Goal: Transaction & Acquisition: Purchase product/service

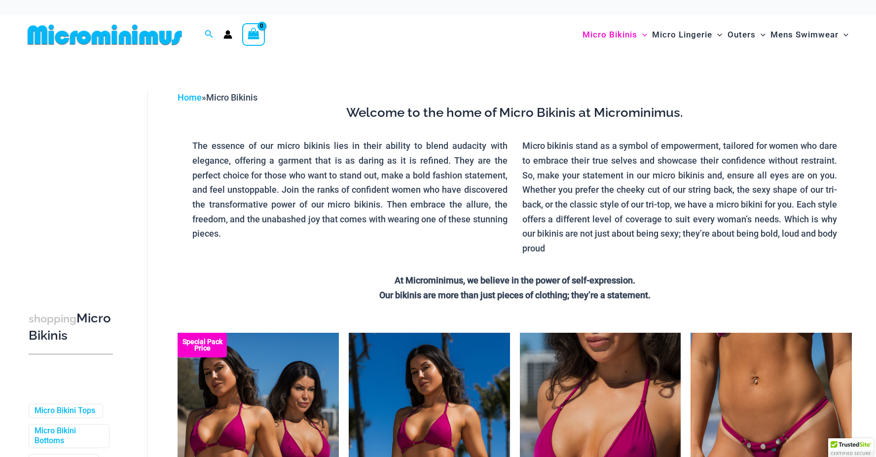
click at [131, 35] on img at bounding box center [105, 35] width 162 height 22
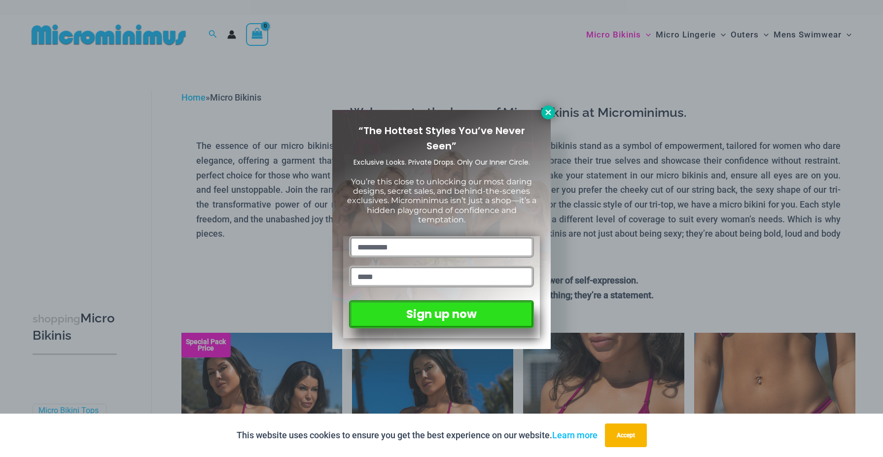
click at [546, 111] on icon at bounding box center [548, 112] width 9 height 9
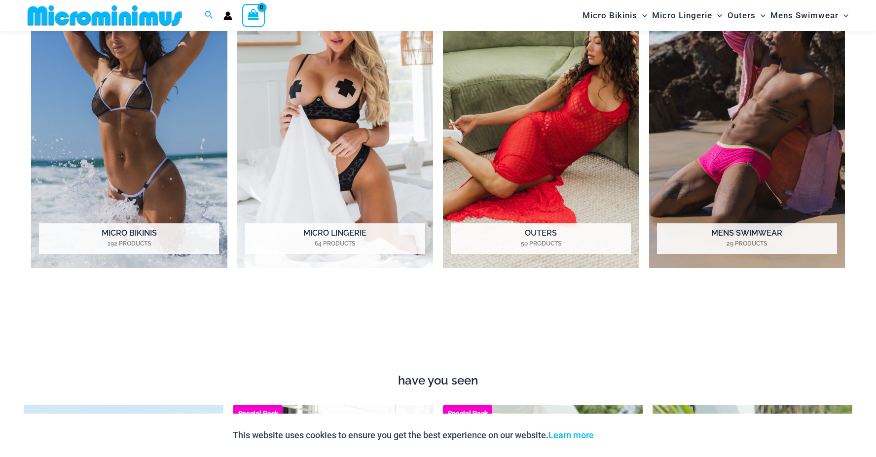
scroll to position [929, 0]
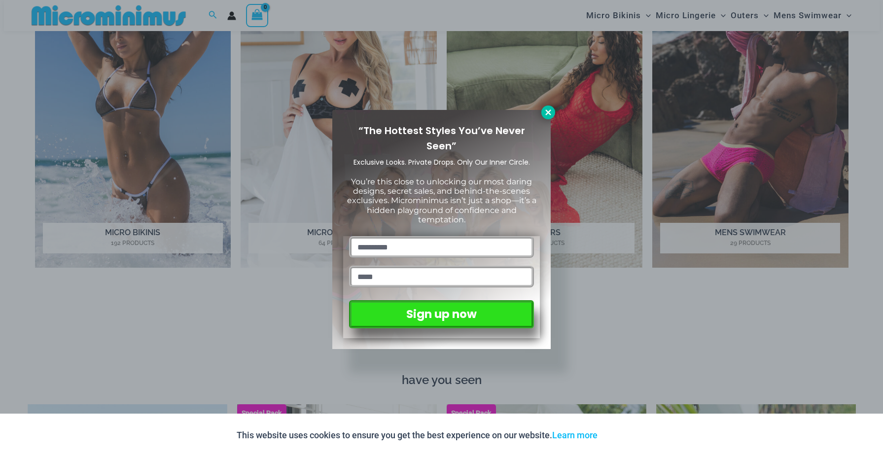
click at [549, 110] on icon at bounding box center [548, 112] width 9 height 9
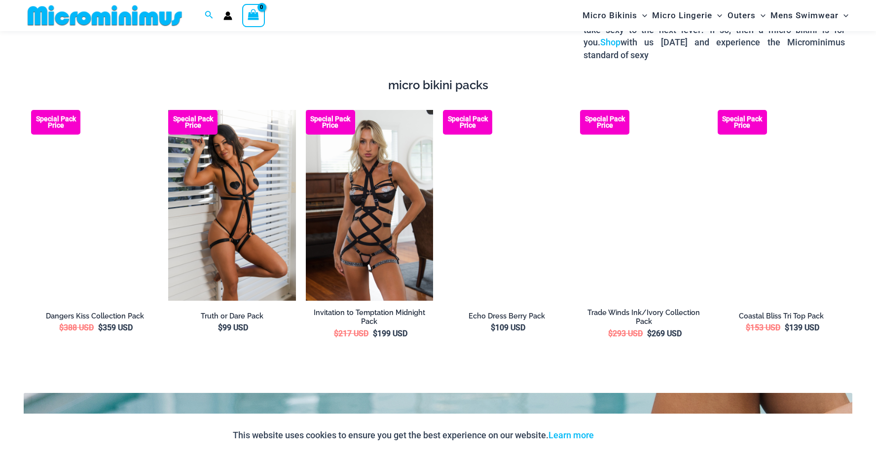
scroll to position [1817, 0]
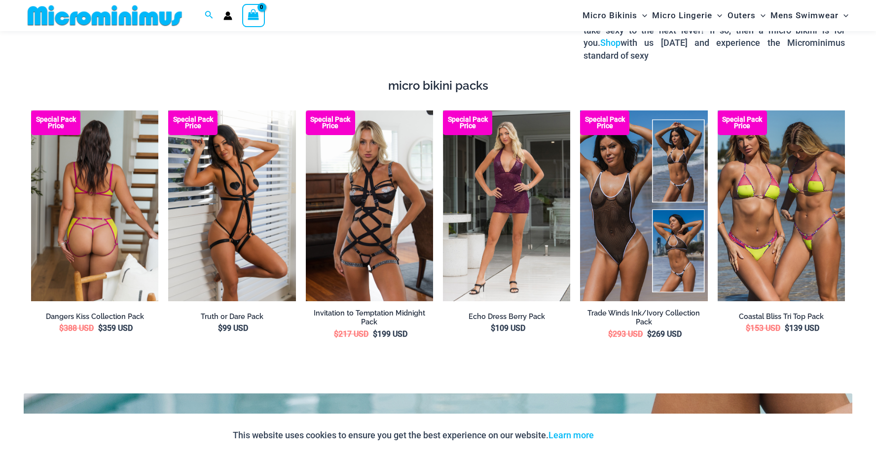
click at [131, 173] on img at bounding box center [94, 205] width 127 height 191
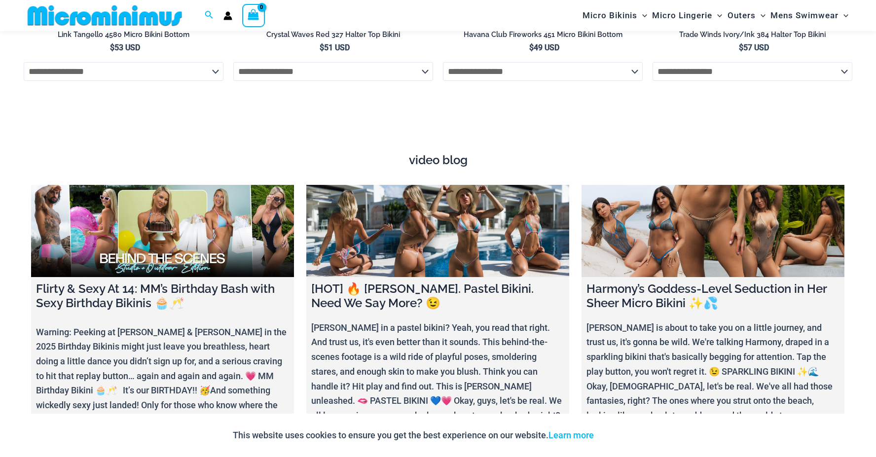
scroll to position [3679, 0]
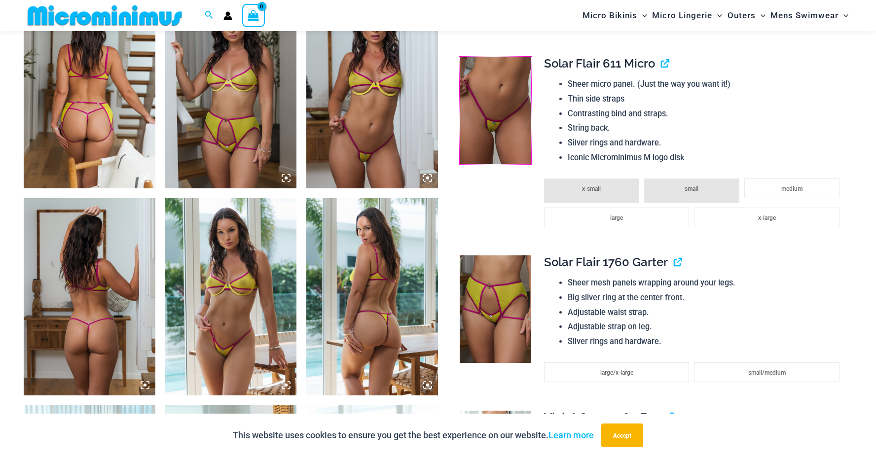
scroll to position [730, 0]
click at [513, 83] on img at bounding box center [496, 110] width 72 height 108
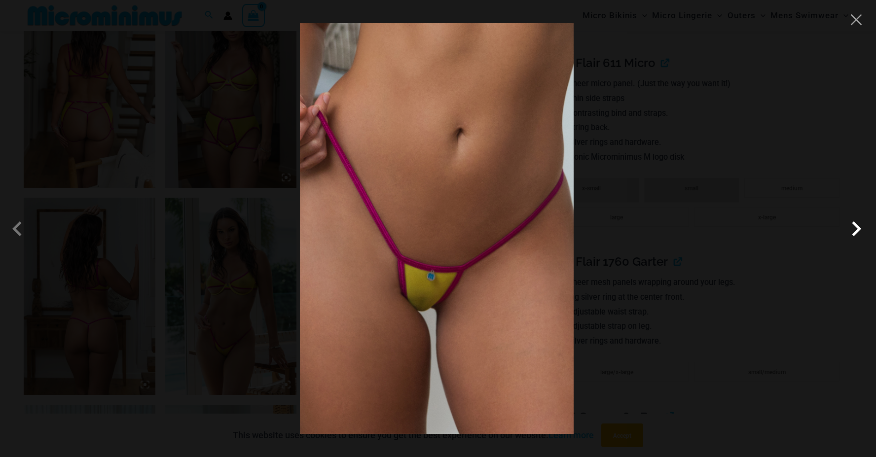
click at [854, 231] on span at bounding box center [856, 229] width 30 height 30
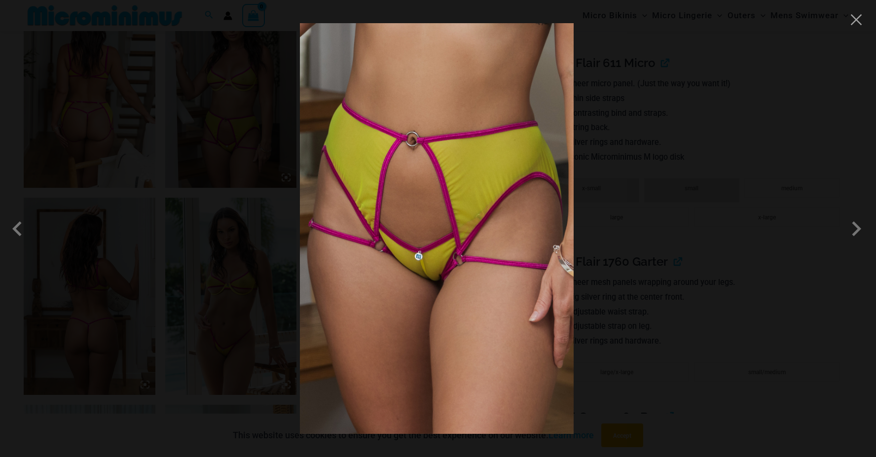
click at [852, 30] on div at bounding box center [438, 228] width 876 height 457
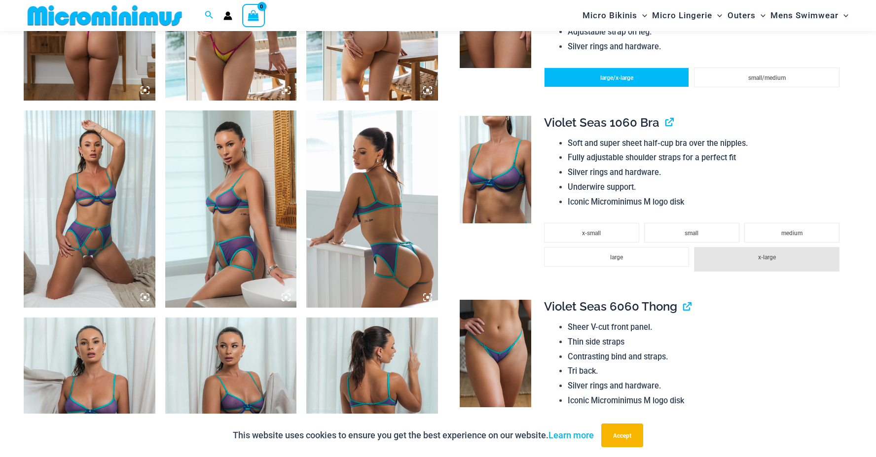
scroll to position [1026, 0]
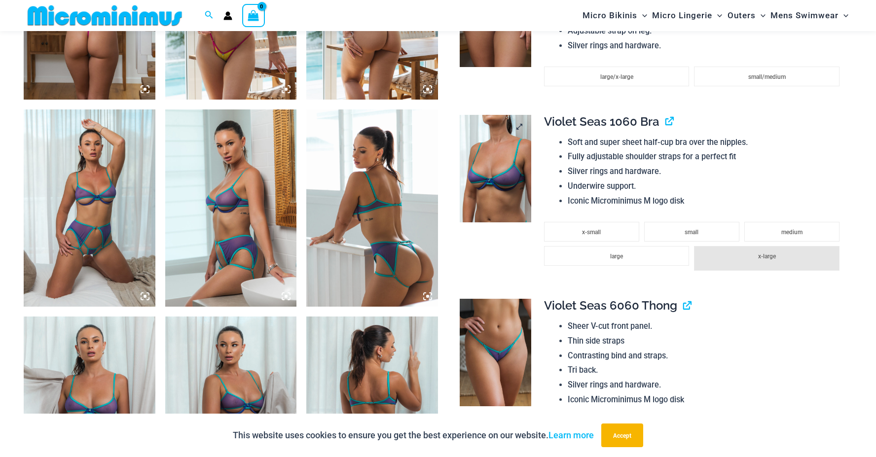
click at [515, 193] on img at bounding box center [496, 169] width 72 height 108
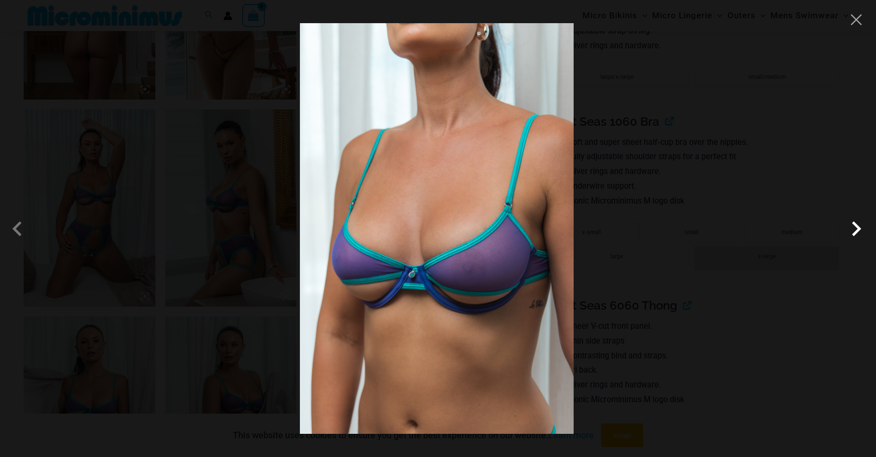
click at [860, 235] on span at bounding box center [856, 229] width 30 height 30
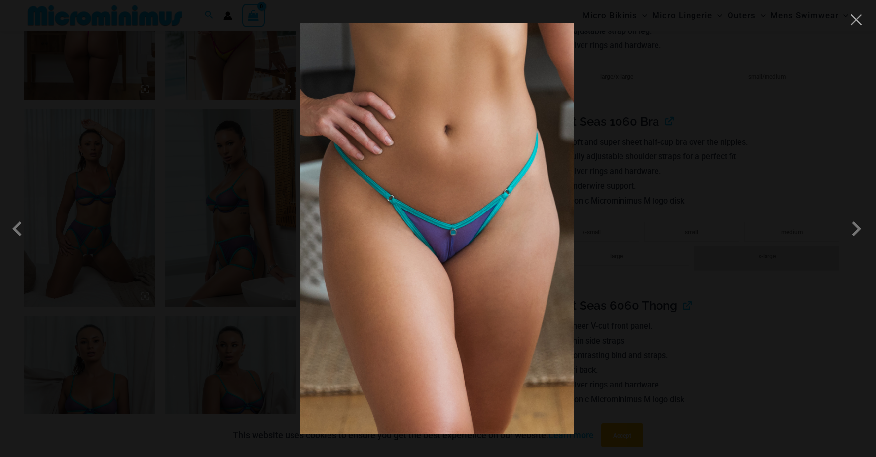
click at [436, 138] on img at bounding box center [437, 228] width 274 height 411
click at [857, 26] on button "Close" at bounding box center [856, 19] width 15 height 15
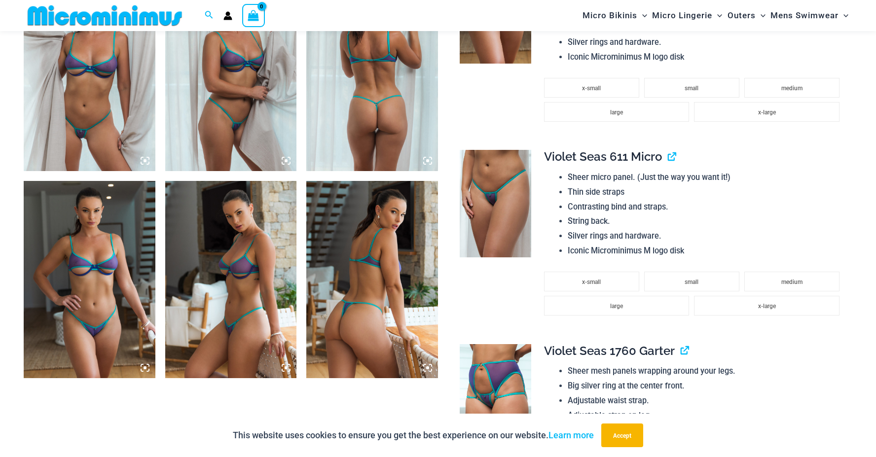
scroll to position [1369, 0]
click at [498, 228] on img at bounding box center [496, 203] width 72 height 108
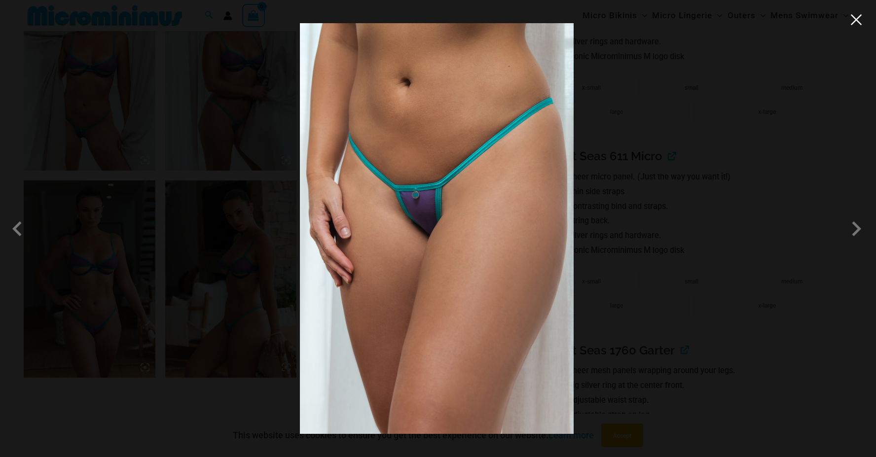
click at [858, 19] on button "Close" at bounding box center [856, 19] width 15 height 15
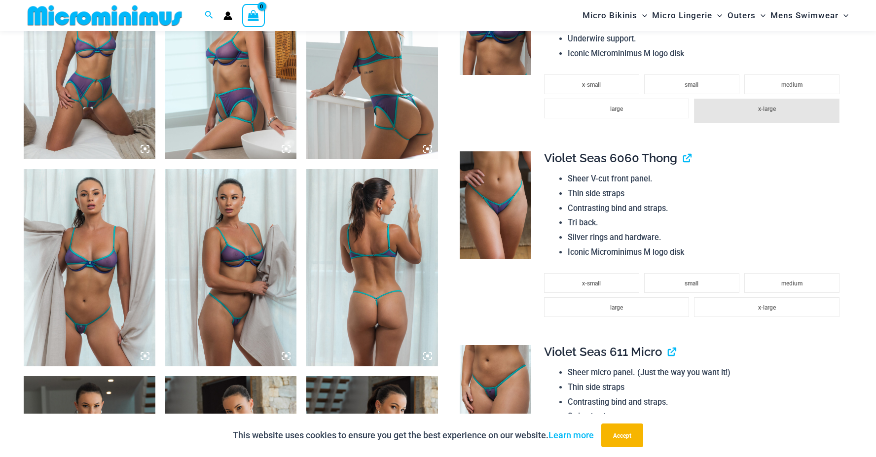
scroll to position [1172, 0]
